Goal: Information Seeking & Learning: Learn about a topic

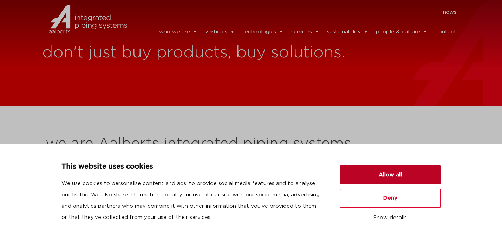
click at [363, 175] on button "Allow all" at bounding box center [390, 174] width 101 height 19
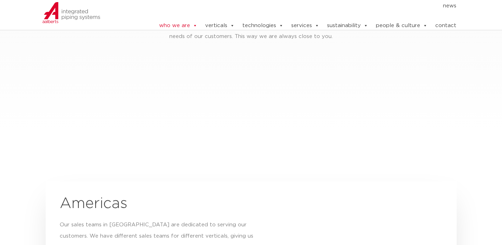
scroll to position [1117, 0]
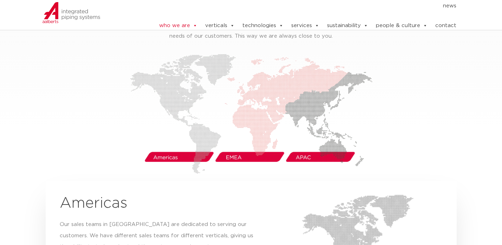
click at [172, 144] on img at bounding box center [251, 114] width 243 height 120
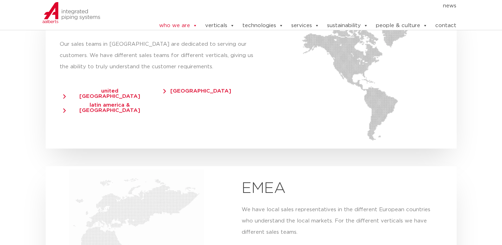
scroll to position [1299, 0]
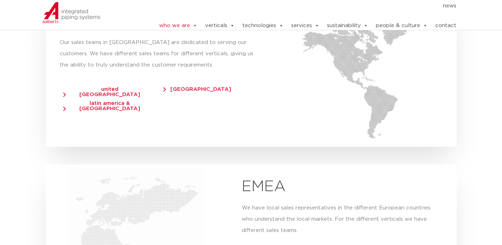
click at [117, 87] on span "united [GEOGRAPHIC_DATA]" at bounding box center [106, 92] width 87 height 11
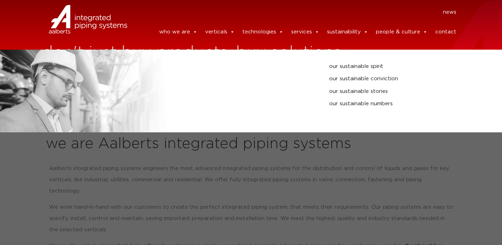
click at [344, 27] on link "sustainability" at bounding box center [347, 32] width 41 height 14
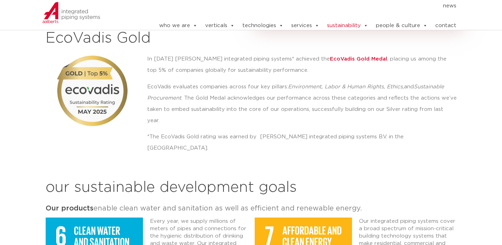
scroll to position [818, 0]
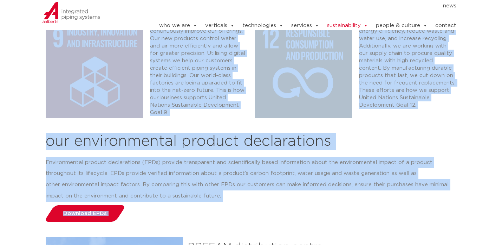
scroll to position [1239, 0]
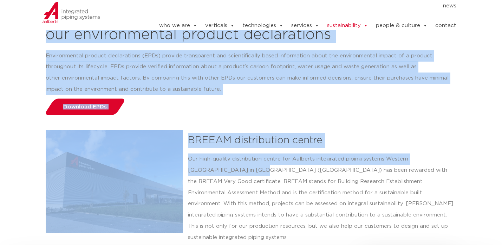
drag, startPoint x: 45, startPoint y: 96, endPoint x: 230, endPoint y: 147, distance: 192.6
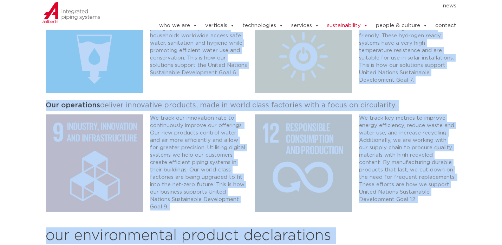
scroll to position [1033, 0]
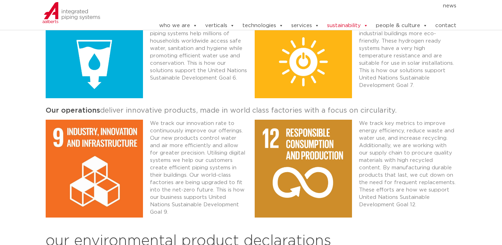
click at [376, 192] on div "We track key metrics to improve energy efficiency, reduce waste and water use, …" at bounding box center [408, 170] width 105 height 108
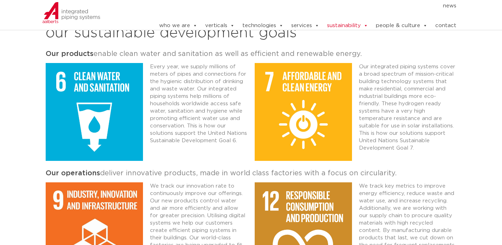
scroll to position [952, 0]
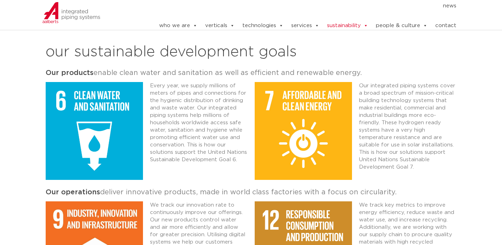
click at [380, 7] on nav "news" at bounding box center [297, 5] width 319 height 11
